Goal: Information Seeking & Learning: Learn about a topic

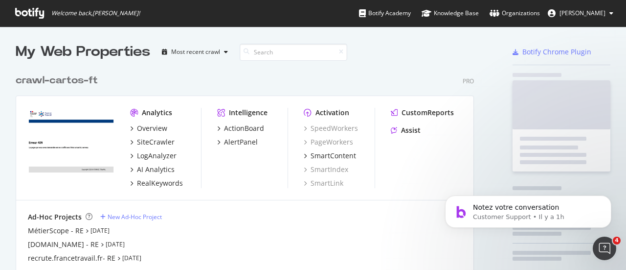
scroll to position [3373, 0]
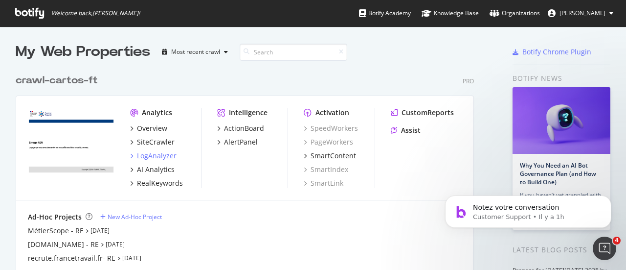
click at [150, 153] on div "LogAnalyzer" at bounding box center [157, 156] width 40 height 10
